Goal: Information Seeking & Learning: Learn about a topic

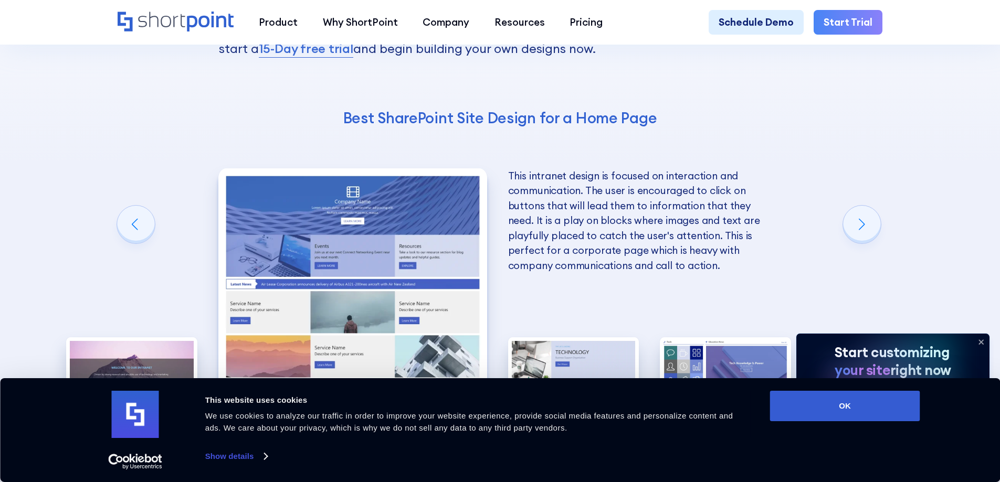
scroll to position [2589, 0]
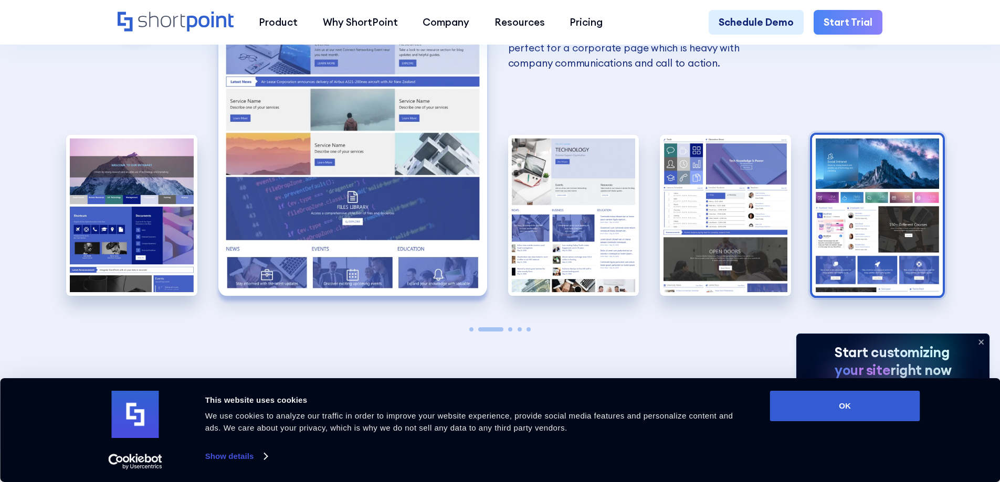
click at [921, 259] on img "5 / 5" at bounding box center [877, 215] width 131 height 161
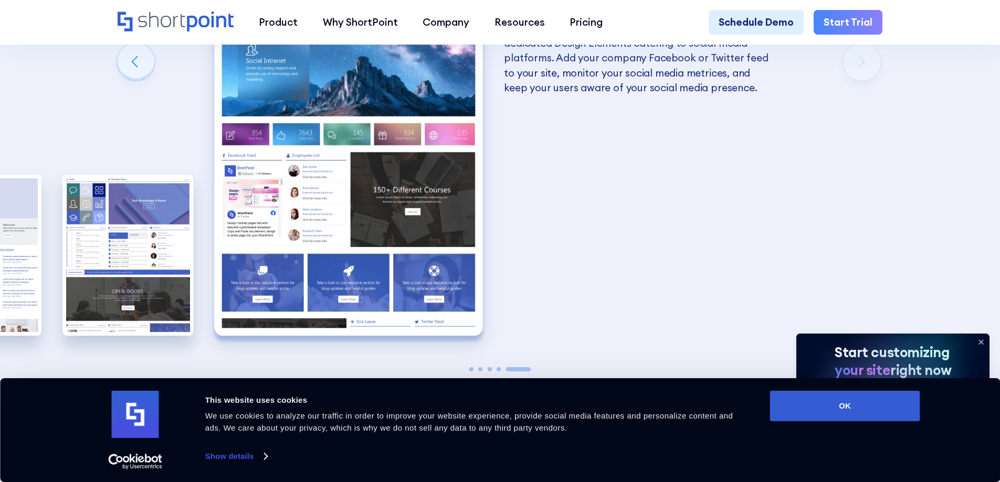
scroll to position [2484, 0]
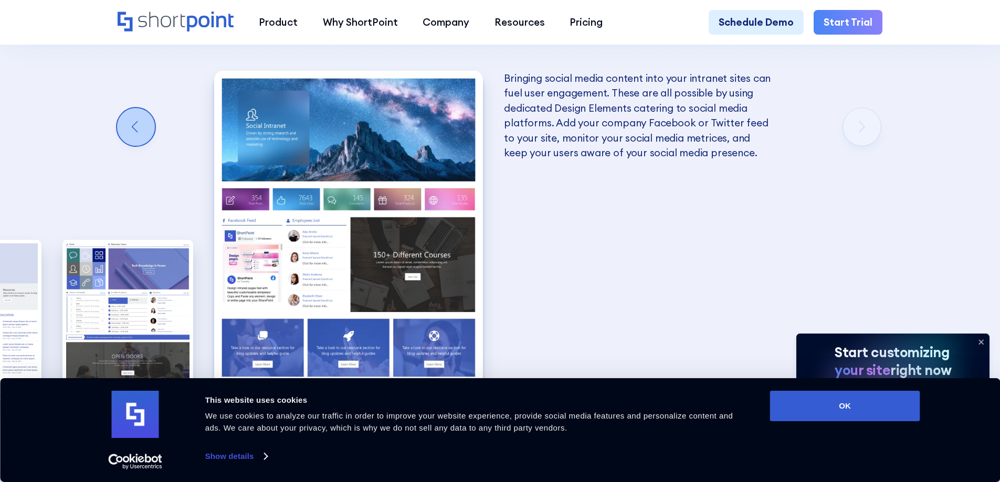
click at [142, 123] on div "Previous slide" at bounding box center [136, 127] width 38 height 38
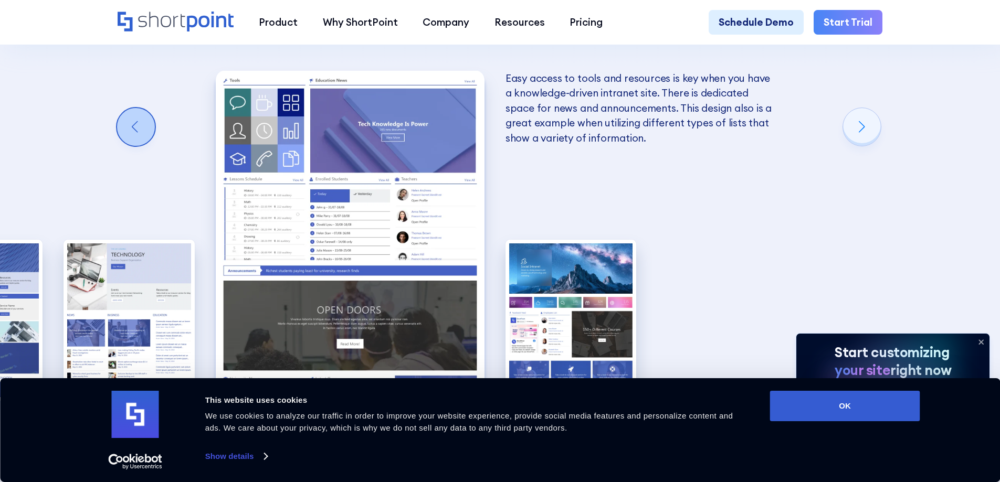
click at [142, 123] on div "Previous slide" at bounding box center [136, 127] width 38 height 38
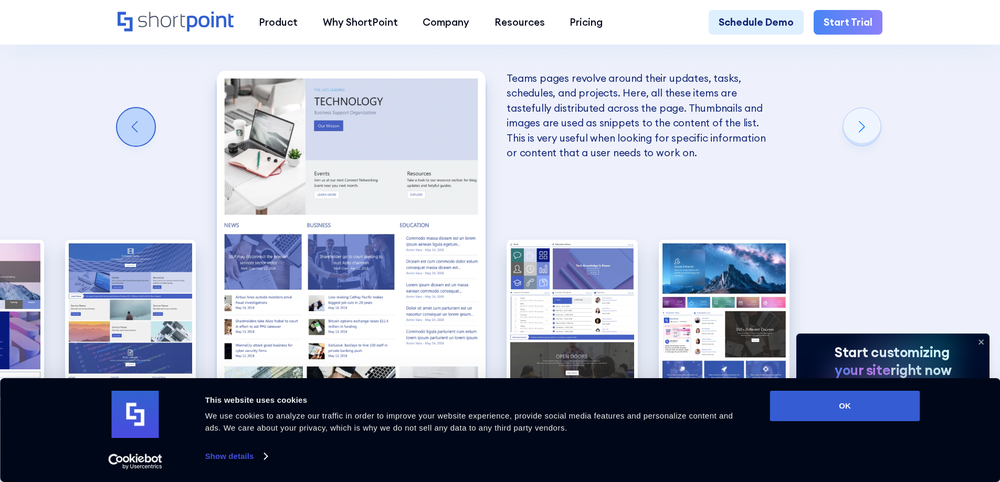
click at [142, 123] on div "Previous slide" at bounding box center [136, 127] width 38 height 38
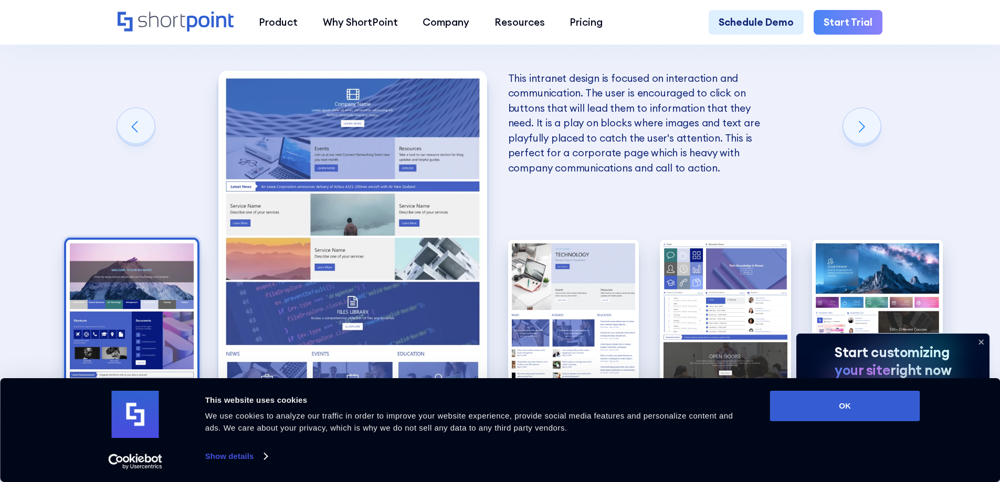
click at [122, 322] on img "1 / 5" at bounding box center [131, 320] width 131 height 161
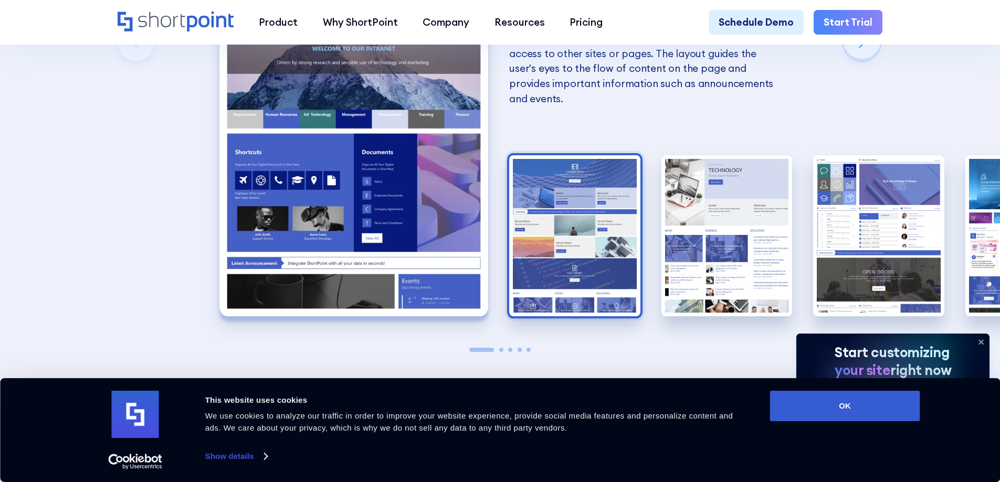
scroll to position [2589, 0]
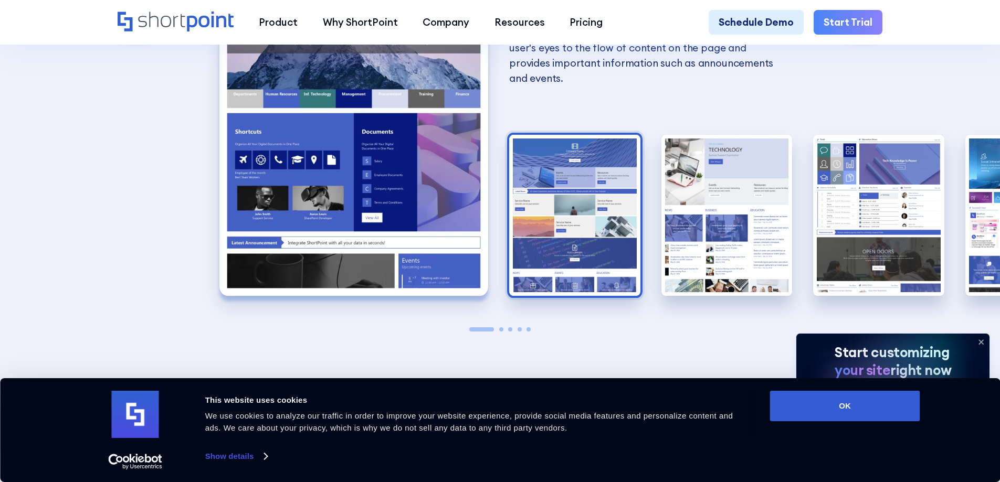
click at [568, 275] on img "2 / 5" at bounding box center [574, 215] width 131 height 161
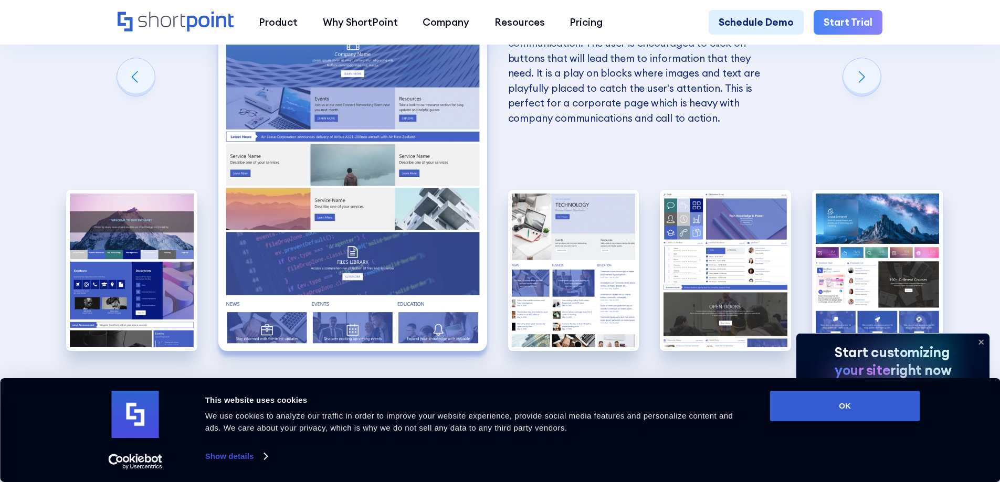
scroll to position [2536, 0]
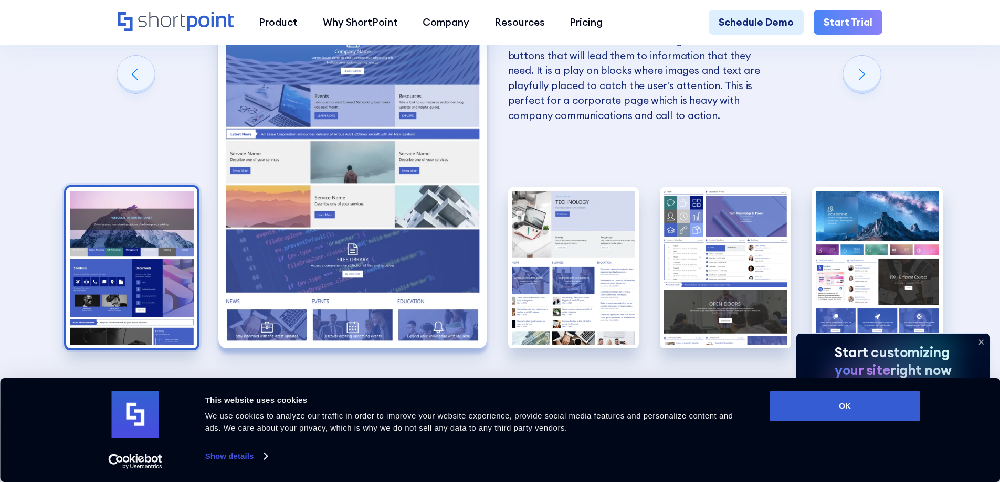
click at [144, 261] on img "1 / 5" at bounding box center [131, 267] width 131 height 161
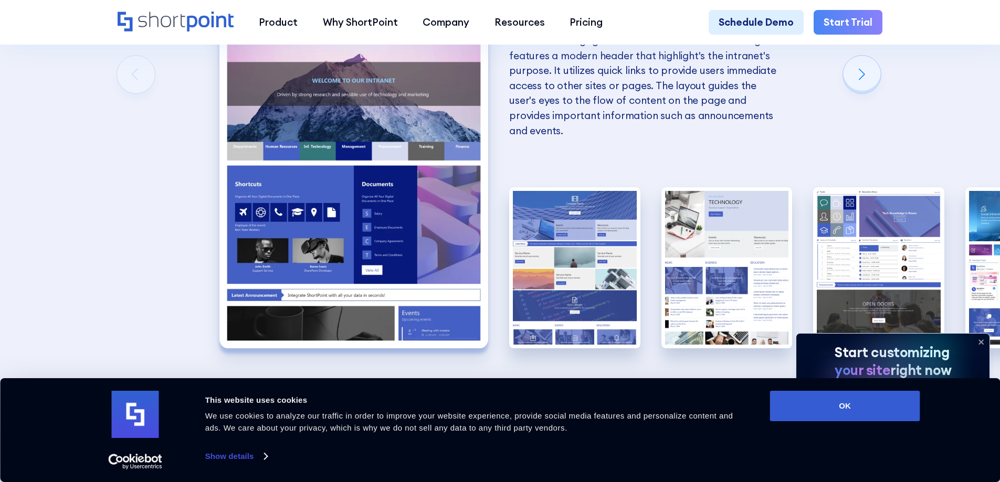
click at [983, 344] on icon at bounding box center [980, 342] width 17 height 17
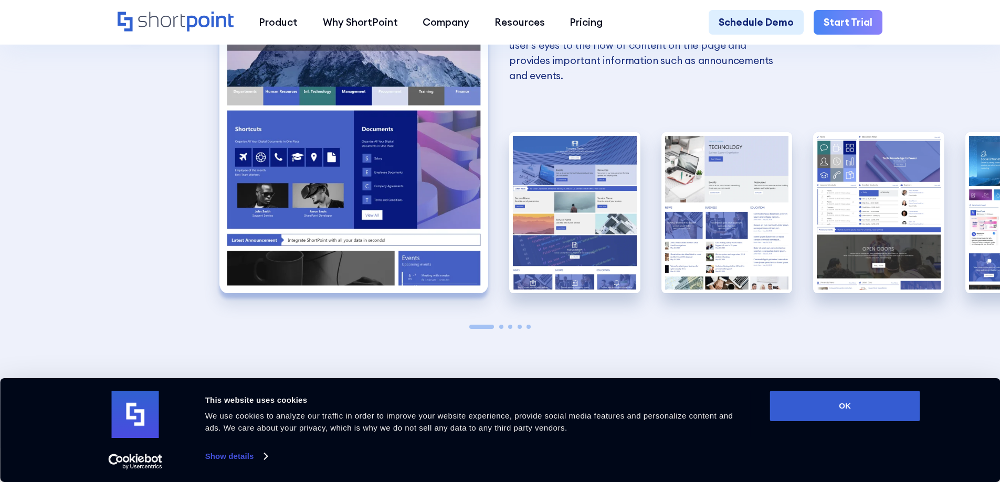
scroll to position [2641, 0]
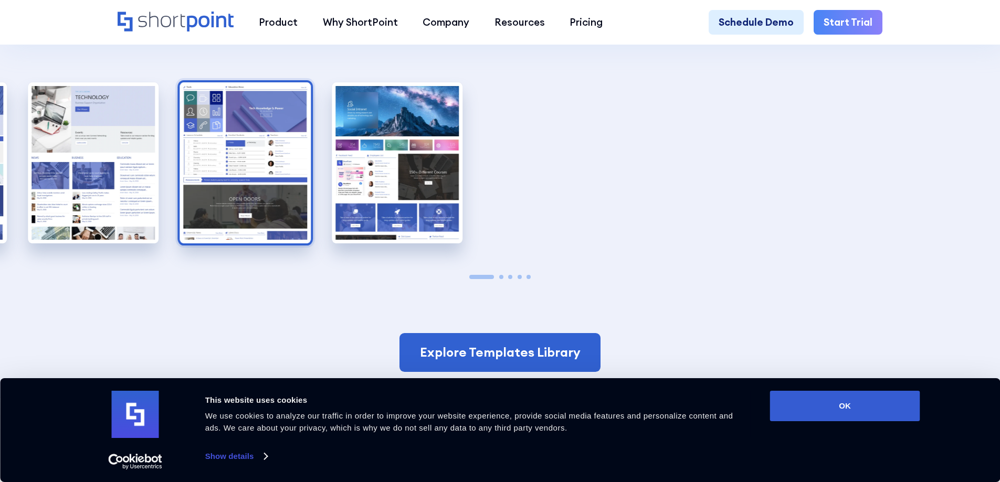
click at [275, 187] on img "4 / 5" at bounding box center [245, 162] width 131 height 161
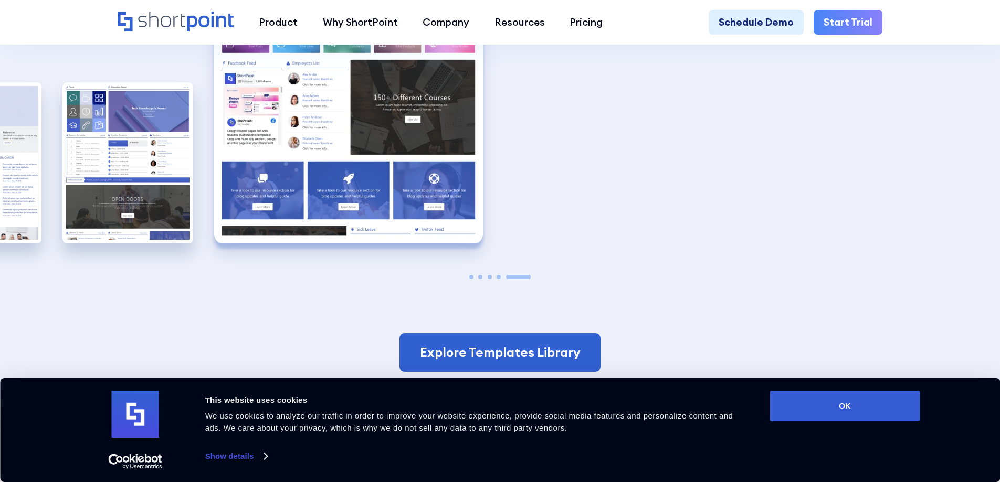
click at [415, 179] on img "5 / 5" at bounding box center [348, 78] width 269 height 330
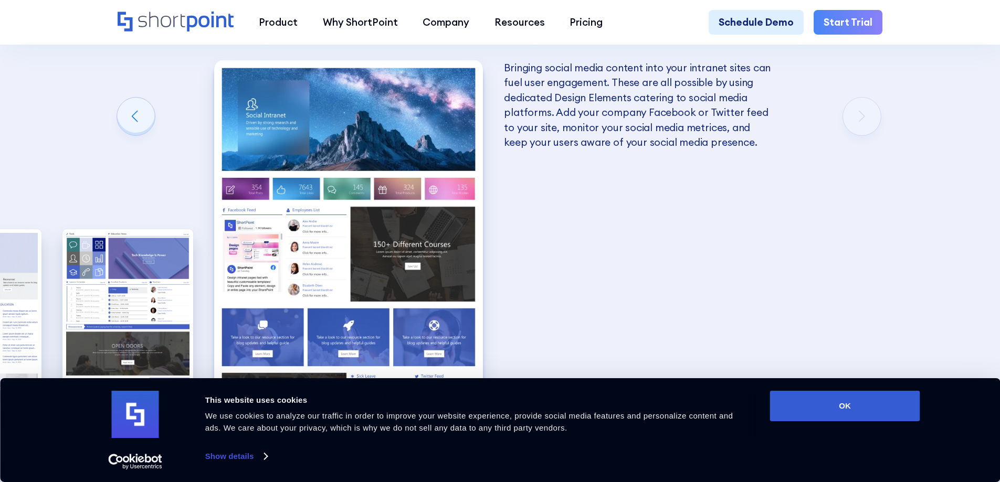
scroll to position [2536, 0]
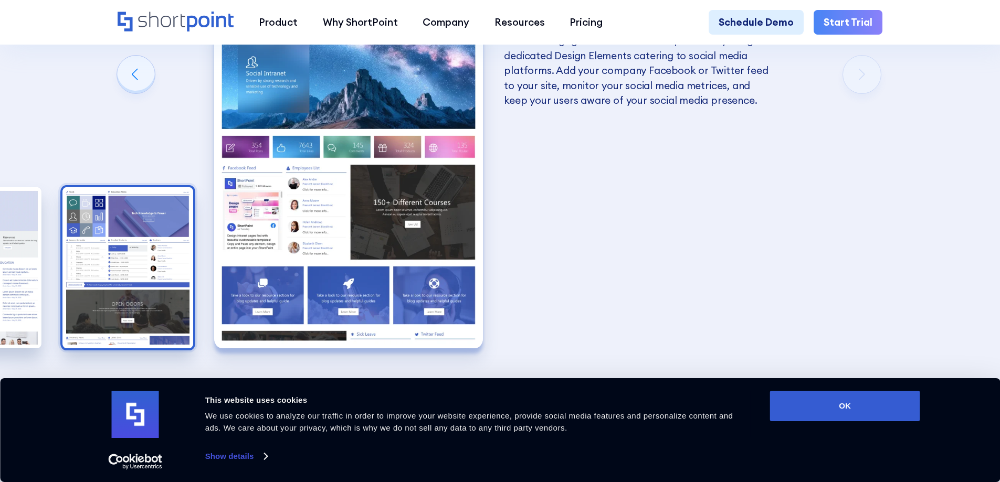
click at [164, 257] on img "4 / 5" at bounding box center [127, 267] width 131 height 161
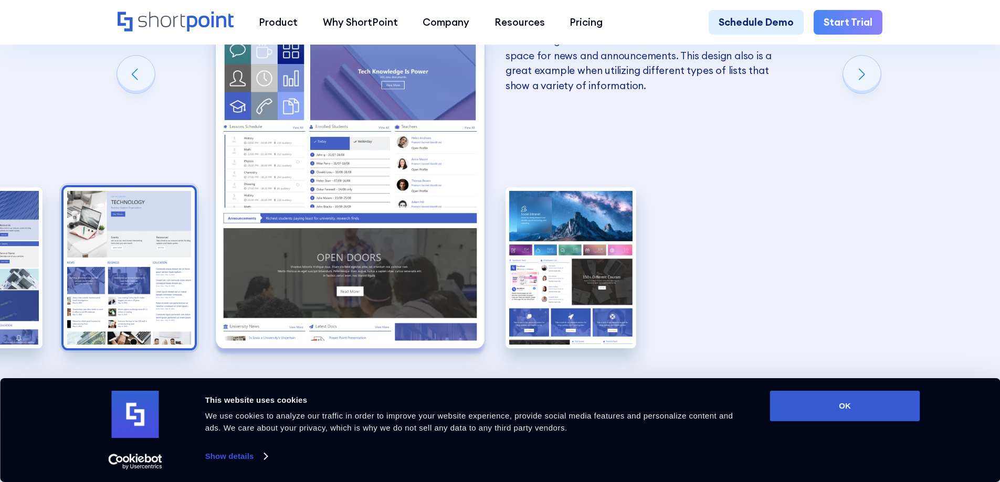
click at [115, 292] on img "3 / 5" at bounding box center [128, 267] width 131 height 161
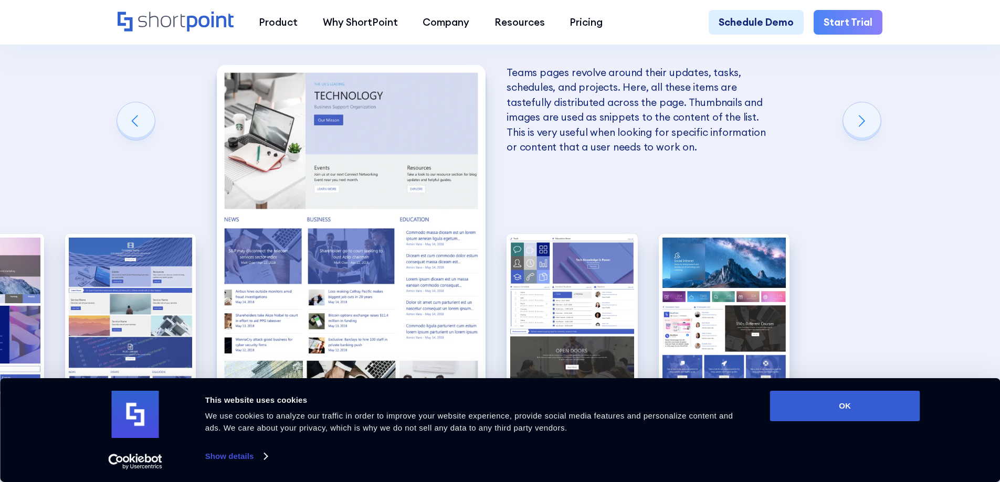
scroll to position [2431, 0]
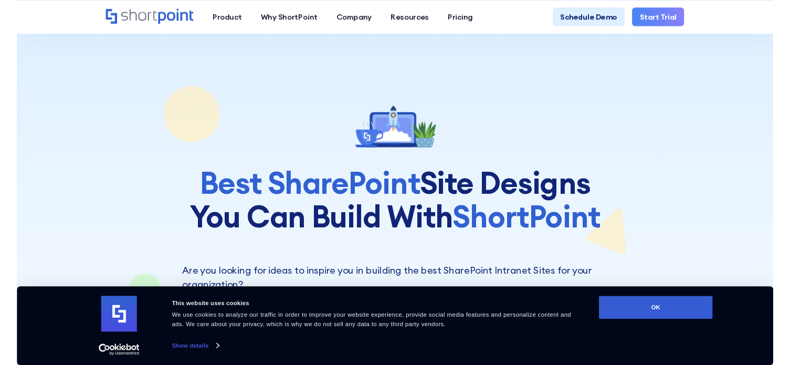
scroll to position [2431, 0]
